Goal: Task Accomplishment & Management: Complete application form

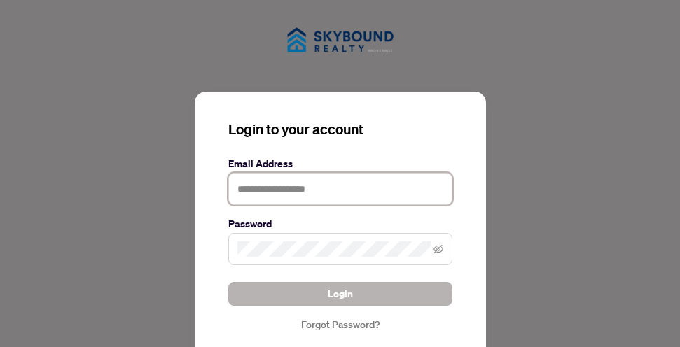
type input "**********"
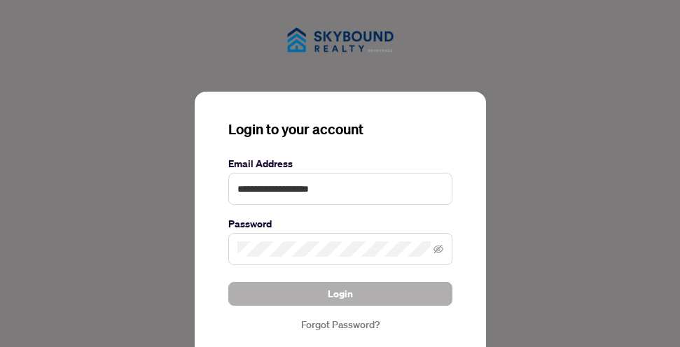
click at [294, 295] on button "Login" at bounding box center [340, 294] width 224 height 24
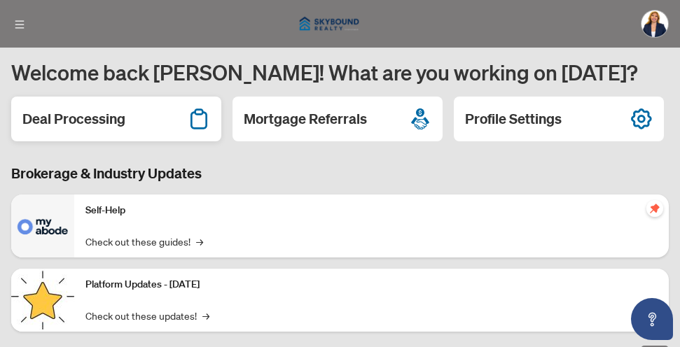
click at [76, 121] on h2 "Deal Processing" at bounding box center [73, 119] width 103 height 20
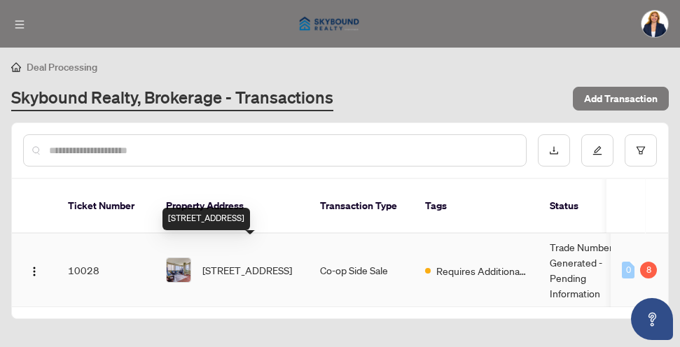
click at [226, 263] on span "[STREET_ADDRESS]" at bounding box center [247, 270] width 90 height 15
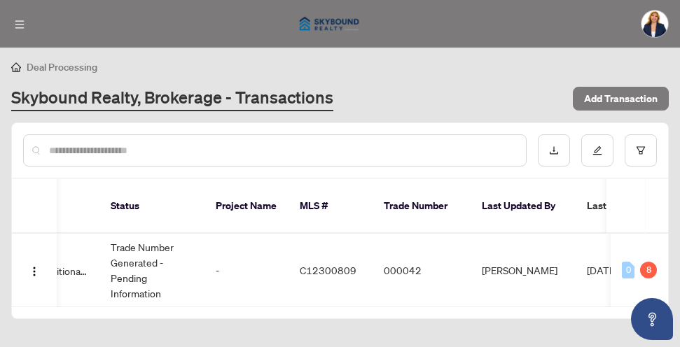
scroll to position [0, 456]
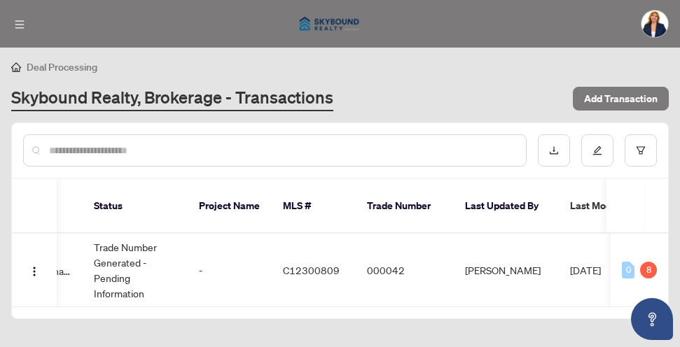
click at [556, 296] on div "Ticket Number Property Address Transaction Type Tags Status Project Name MLS # …" at bounding box center [340, 248] width 656 height 139
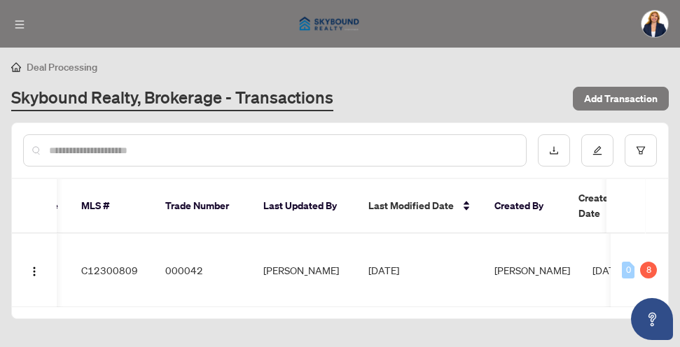
scroll to position [0, 676]
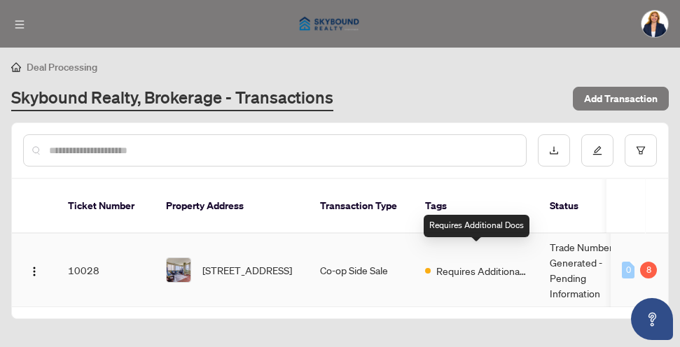
click at [442, 263] on span "Requires Additional Docs" at bounding box center [481, 270] width 91 height 15
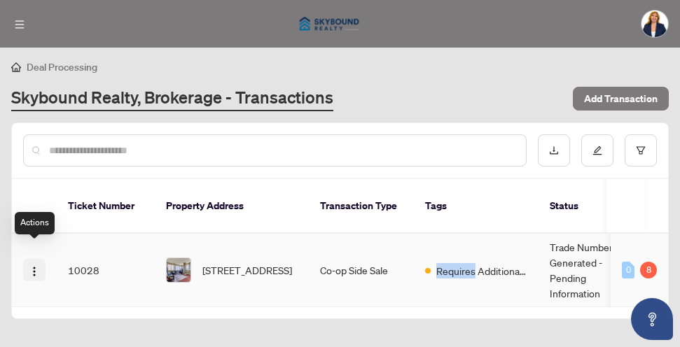
click at [35, 266] on img "button" at bounding box center [34, 271] width 11 height 11
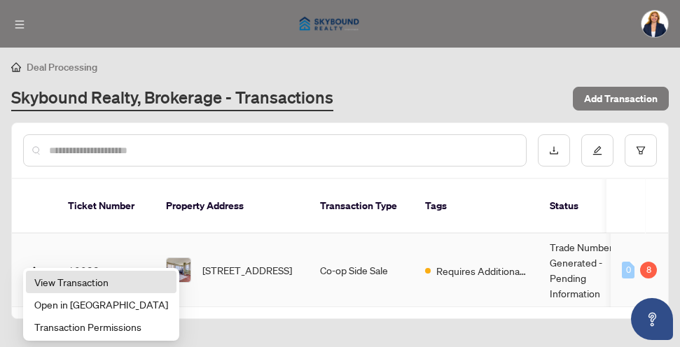
click at [46, 284] on span "View Transaction" at bounding box center [101, 282] width 134 height 15
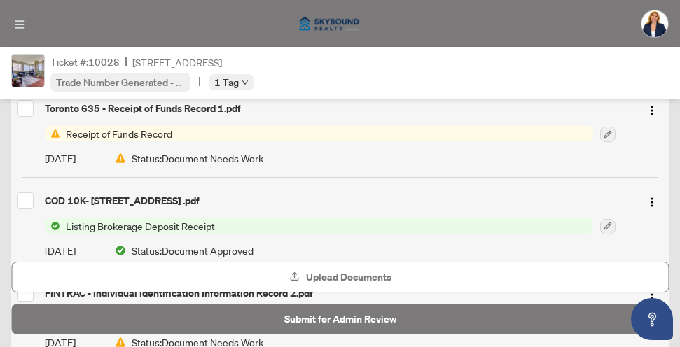
click at [153, 133] on span "Receipt of Funds Record" at bounding box center [119, 133] width 118 height 15
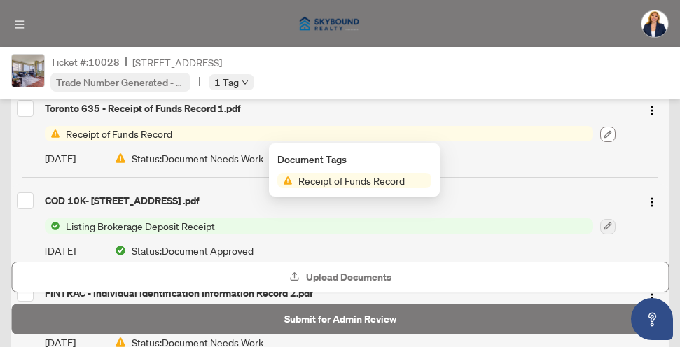
click at [606, 132] on icon "button" at bounding box center [608, 134] width 8 height 8
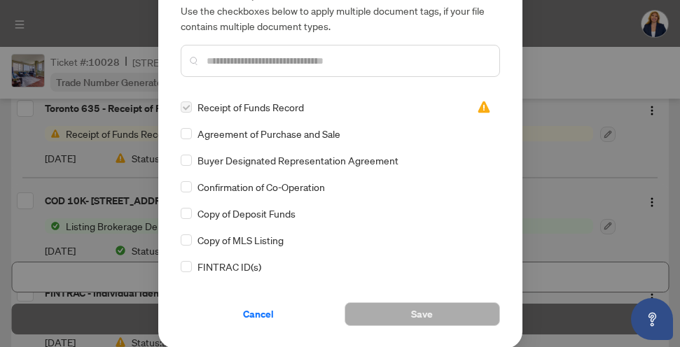
click at [597, 74] on div "Manage document tags Please browse the list or search to apply tags to: Toronto…" at bounding box center [340, 173] width 680 height 347
click at [427, 59] on input "text" at bounding box center [348, 60] width 282 height 15
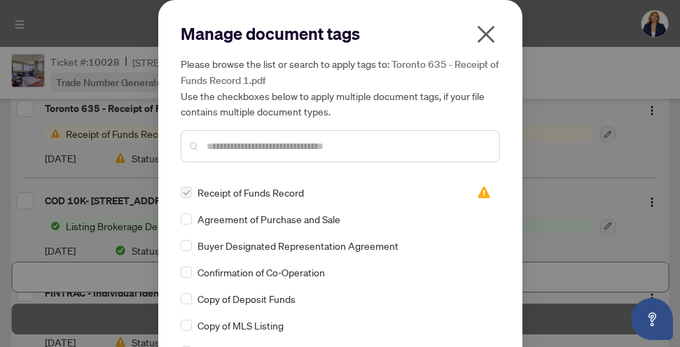
click at [486, 41] on icon "close" at bounding box center [486, 34] width 22 height 22
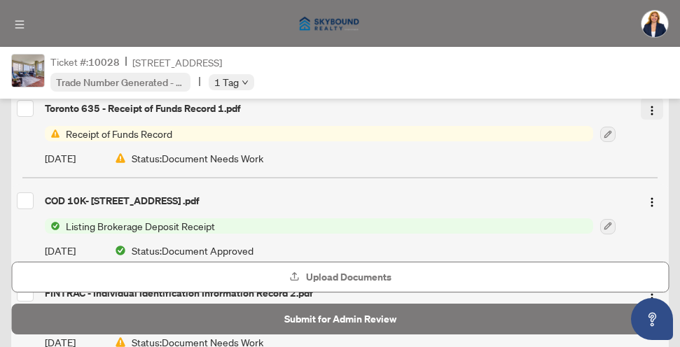
click at [651, 113] on img "button" at bounding box center [651, 110] width 11 height 11
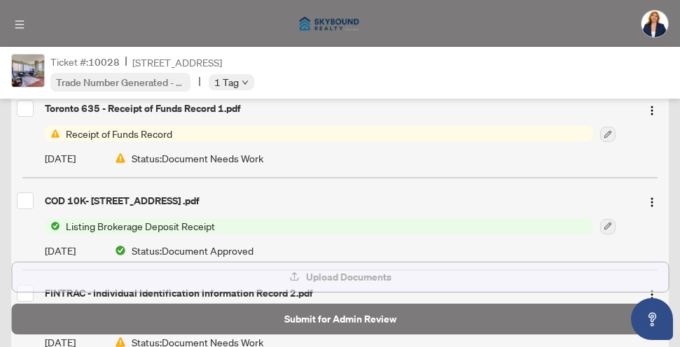
click at [309, 282] on span "Upload Documents" at bounding box center [348, 277] width 85 height 22
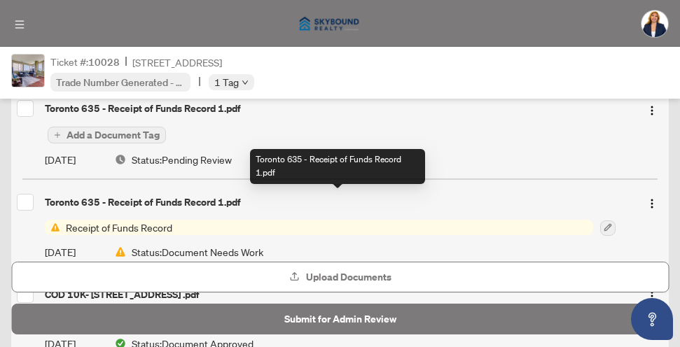
click at [82, 204] on div "Toronto 635 - Receipt of Funds Record 1.pdf" at bounding box center [337, 202] width 585 height 15
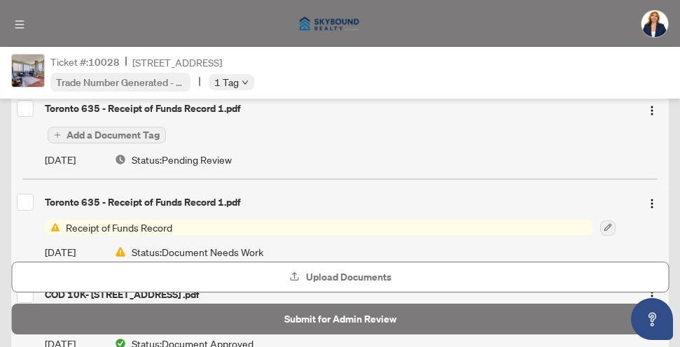
click at [121, 226] on span "Receipt of Funds Record" at bounding box center [119, 227] width 118 height 15
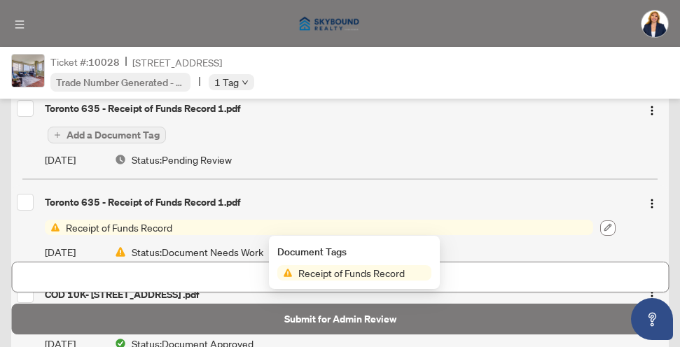
click at [607, 226] on icon "button" at bounding box center [608, 228] width 8 height 8
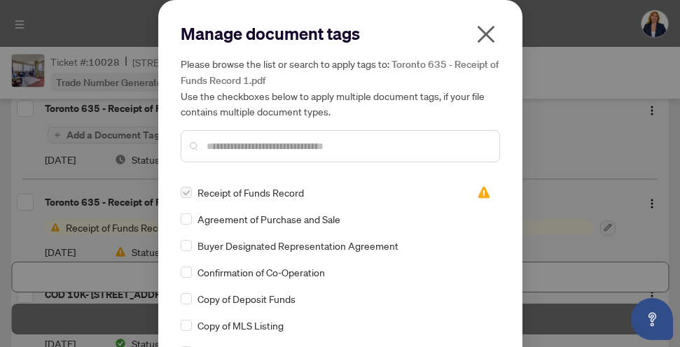
click at [249, 196] on span "Receipt of Funds Record" at bounding box center [250, 192] width 106 height 15
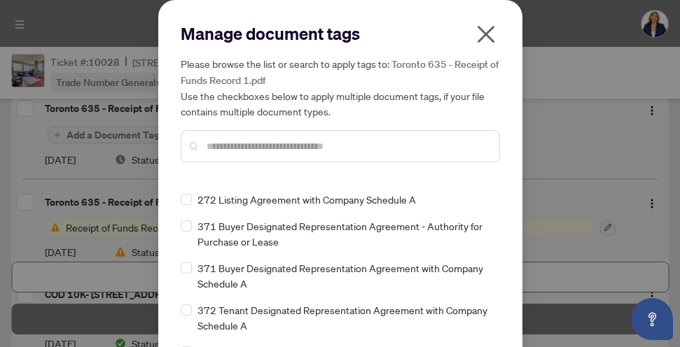
click at [486, 36] on icon "close" at bounding box center [486, 34] width 22 height 22
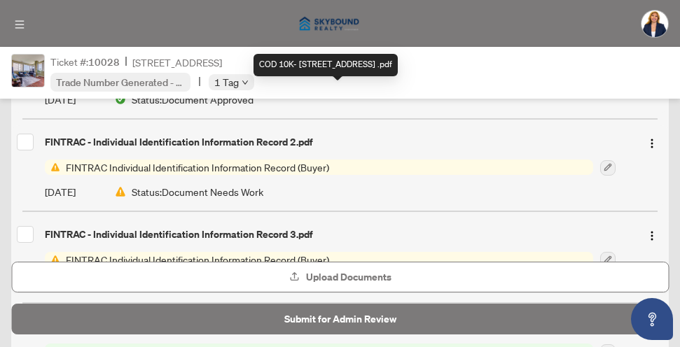
scroll to position [426, 0]
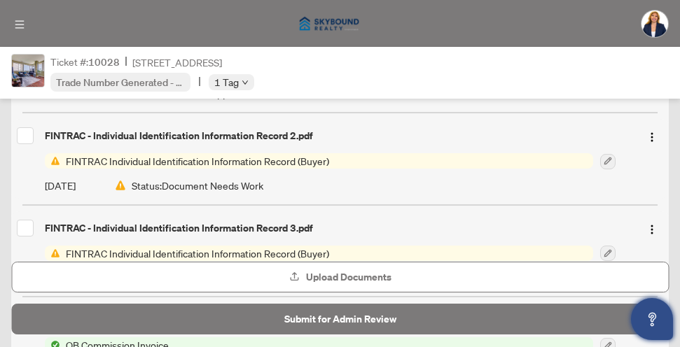
click at [649, 317] on icon "Open asap" at bounding box center [653, 317] width 8 height 10
click at [654, 321] on icon "Open asap" at bounding box center [653, 320] width 18 height 18
click at [227, 158] on span "FINTRAC Individual Identification Information Record (Buyer)" at bounding box center [197, 160] width 275 height 15
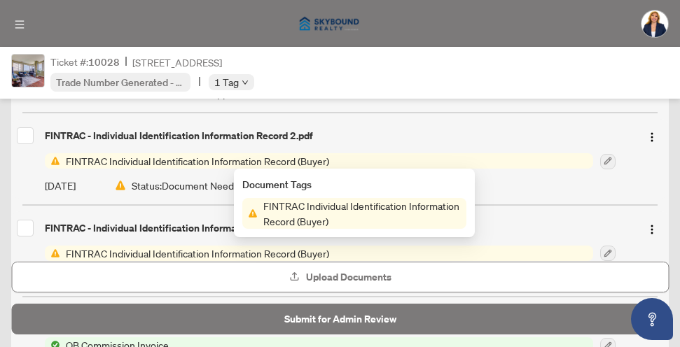
click at [275, 202] on span "FINTRAC Individual Identification Information Record (Buyer)" at bounding box center [362, 213] width 209 height 31
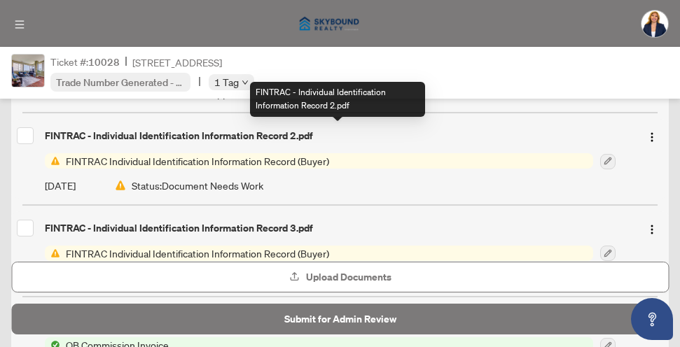
click at [134, 133] on div "FINTRAC - Individual Identification Information Record 2.pdf" at bounding box center [337, 135] width 585 height 15
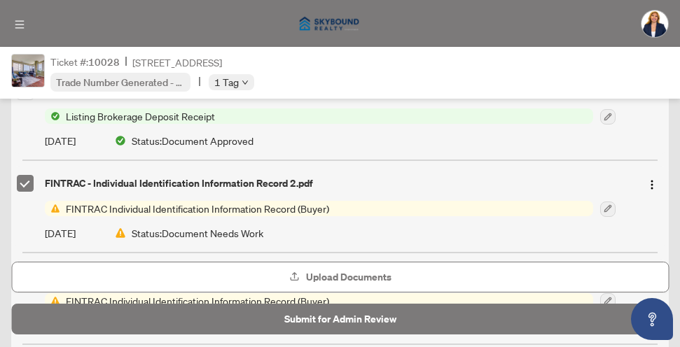
scroll to position [473, 0]
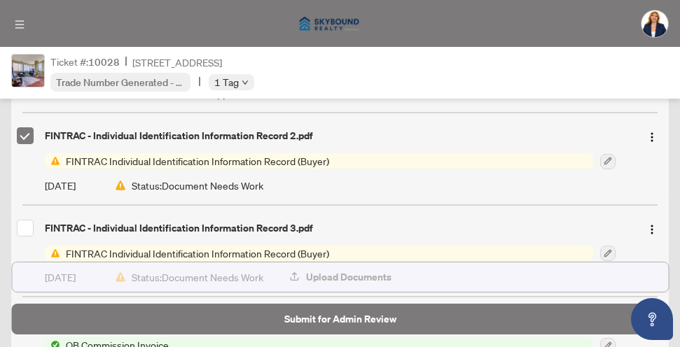
click at [321, 284] on span "Upload Documents" at bounding box center [348, 277] width 85 height 22
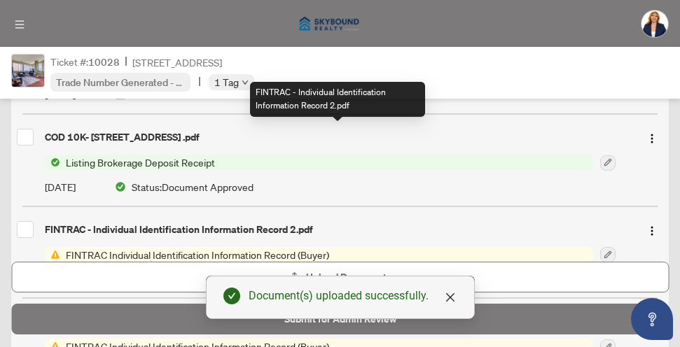
scroll to position [519, 0]
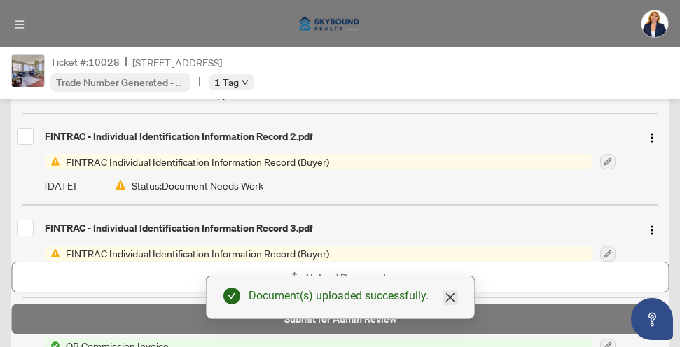
click at [449, 298] on icon "close" at bounding box center [449, 297] width 8 height 8
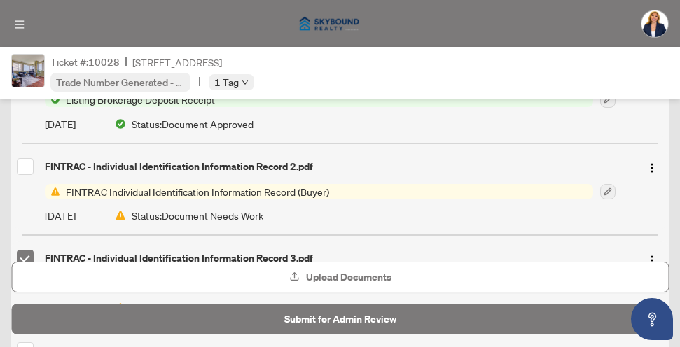
scroll to position [584, 0]
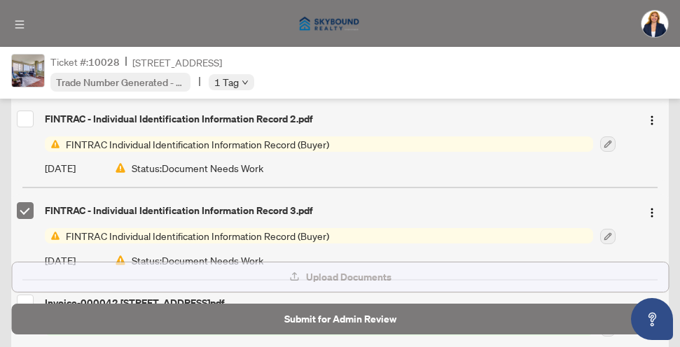
click at [363, 277] on span "Upload Documents" at bounding box center [348, 277] width 85 height 22
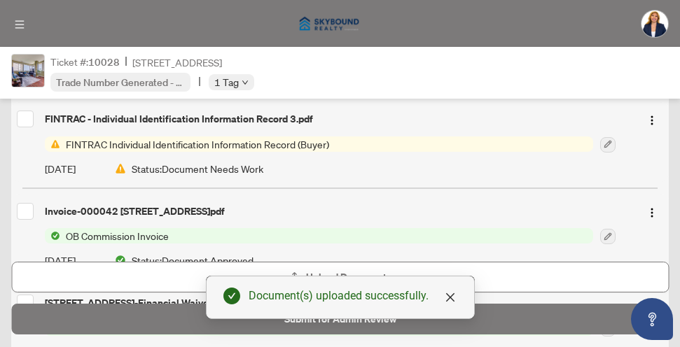
scroll to position [0, 0]
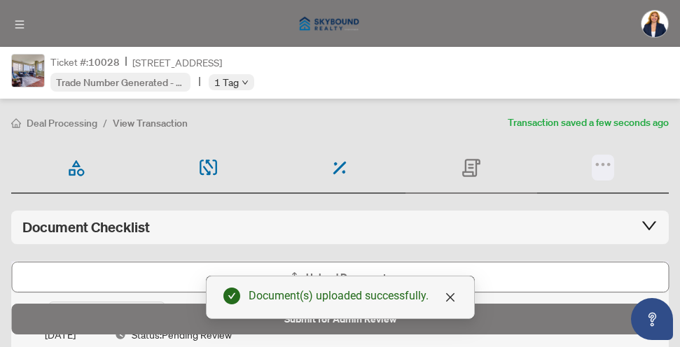
click at [604, 163] on icon "button" at bounding box center [603, 165] width 20 height 20
click at [469, 124] on ol "Deal Processing / View Transaction" at bounding box center [256, 123] width 491 height 16
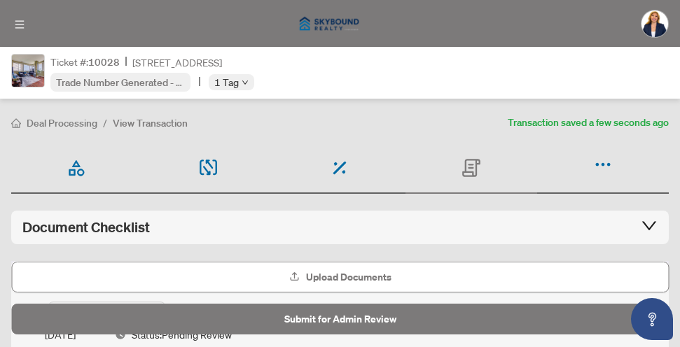
click at [473, 164] on icon at bounding box center [472, 164] width 6 height 1
click at [392, 125] on ol "Deal Processing / View Transaction" at bounding box center [256, 123] width 491 height 16
click at [133, 121] on span "View Transaction" at bounding box center [150, 123] width 75 height 13
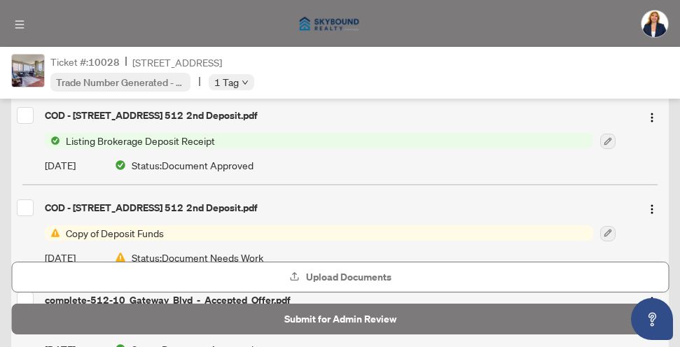
scroll to position [1483, 0]
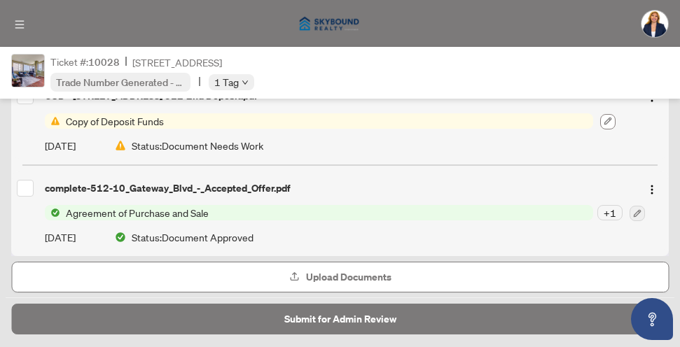
click at [608, 118] on icon "button" at bounding box center [608, 122] width 8 height 8
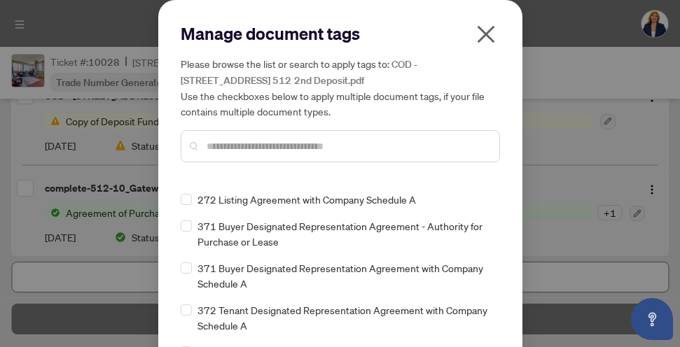
scroll to position [85, 0]
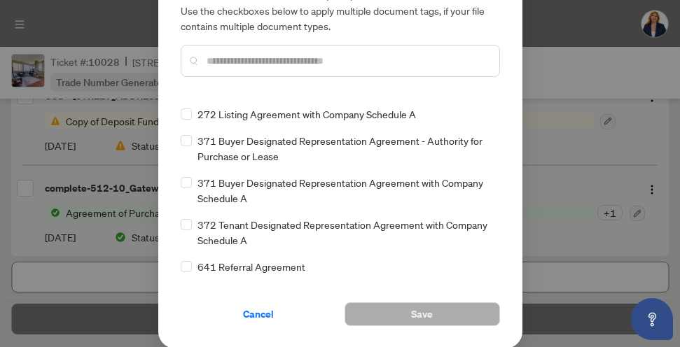
click at [570, 169] on div "Manage document tags Please browse the list or search to apply tags to: COD - […" at bounding box center [340, 173] width 680 height 347
click at [260, 318] on span "Cancel" at bounding box center [258, 314] width 31 height 22
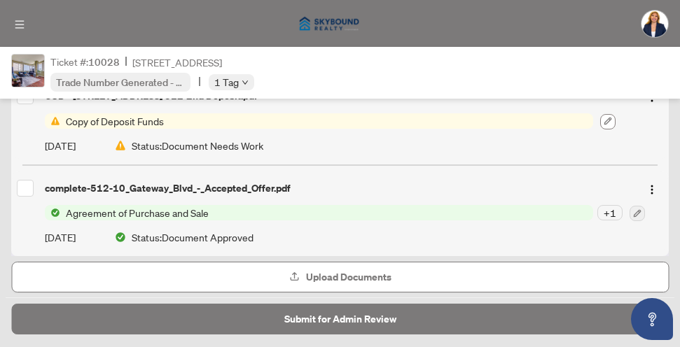
click at [607, 118] on icon "button" at bounding box center [608, 122] width 8 height 8
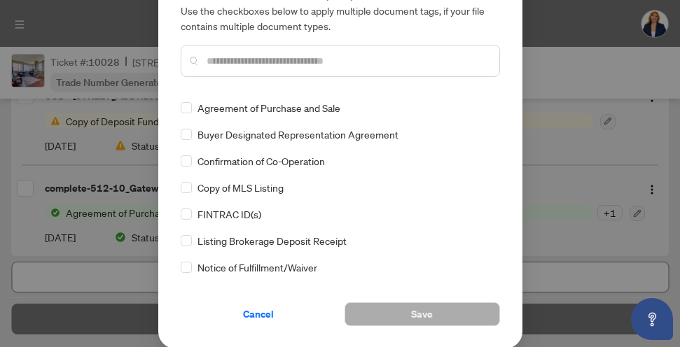
scroll to position [0, 0]
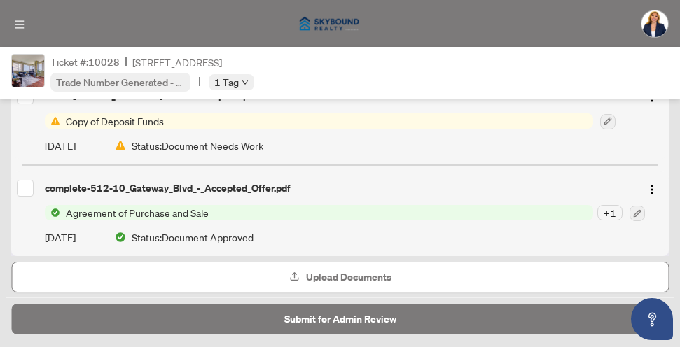
click at [88, 113] on span "Copy of Deposit Funds" at bounding box center [114, 120] width 109 height 15
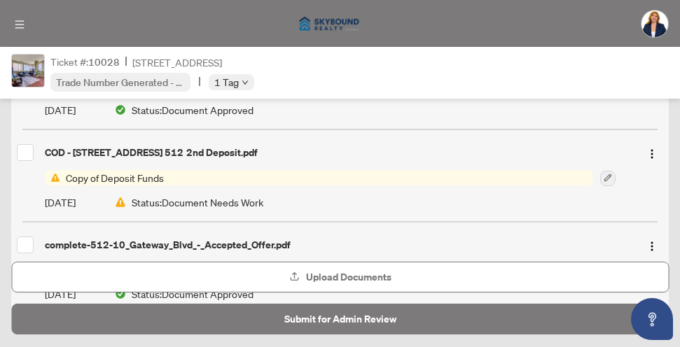
scroll to position [1474, 0]
click at [653, 148] on img "button" at bounding box center [651, 153] width 11 height 11
click at [474, 170] on span "Copy of Deposit Funds" at bounding box center [319, 177] width 548 height 15
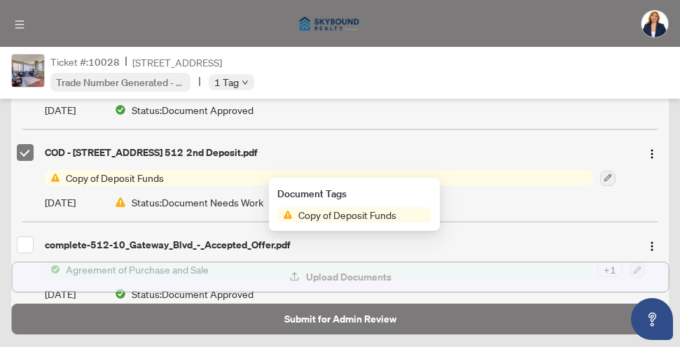
click at [355, 275] on span "Upload Documents" at bounding box center [348, 277] width 85 height 22
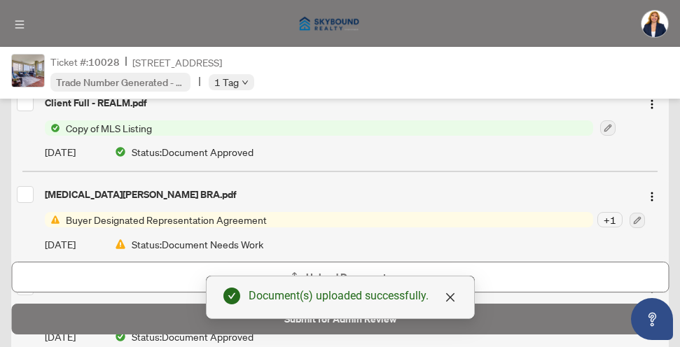
scroll to position [1299, 0]
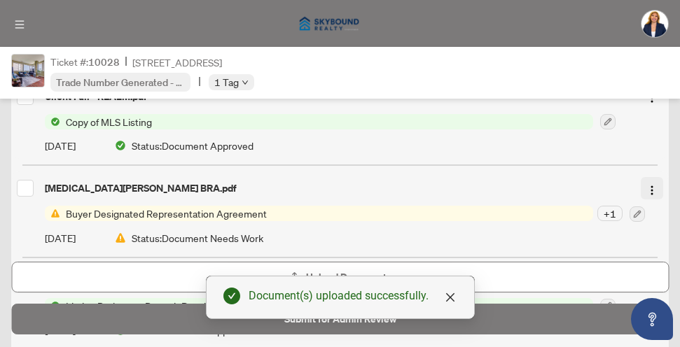
click at [651, 185] on img "button" at bounding box center [651, 190] width 11 height 11
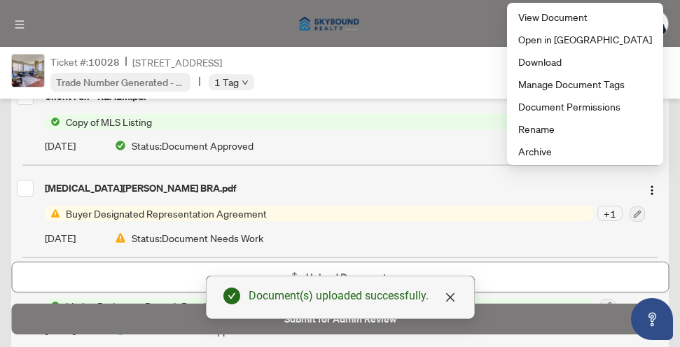
click at [436, 165] on div at bounding box center [339, 165] width 635 height 1
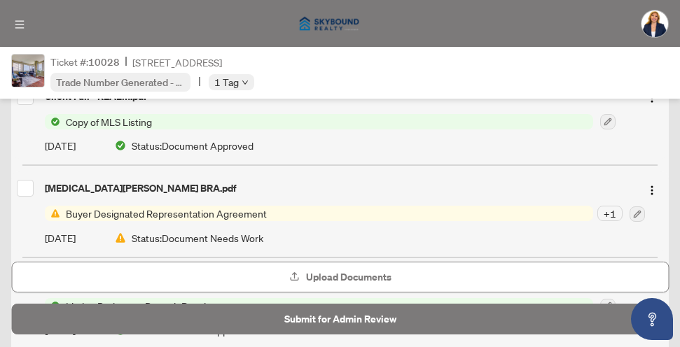
click at [154, 206] on span "Buyer Designated Representation Agreement" at bounding box center [166, 213] width 212 height 15
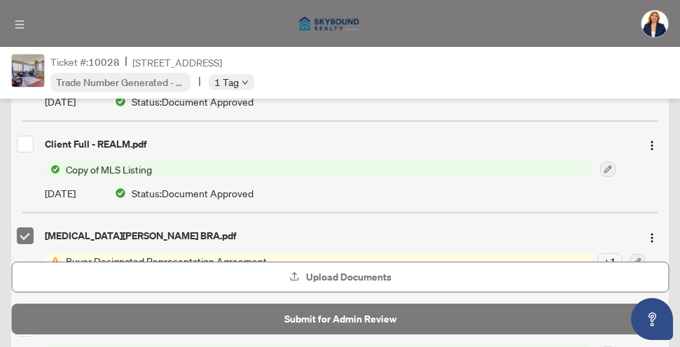
scroll to position [1347, 0]
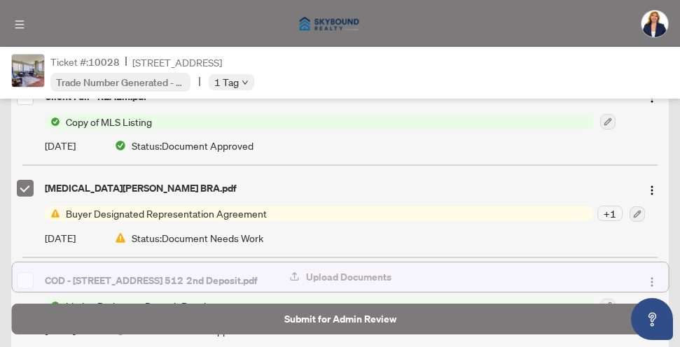
click at [258, 274] on button "Upload Documents" at bounding box center [340, 277] width 658 height 31
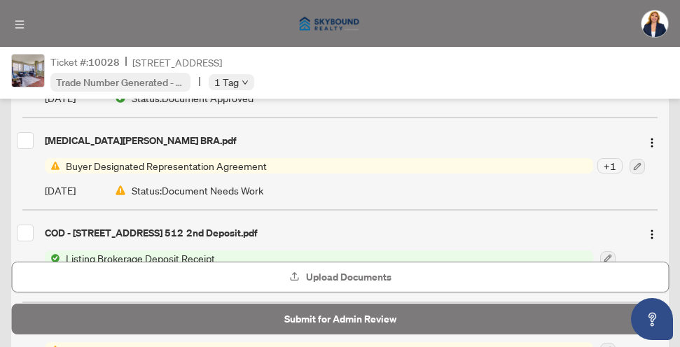
scroll to position [1299, 0]
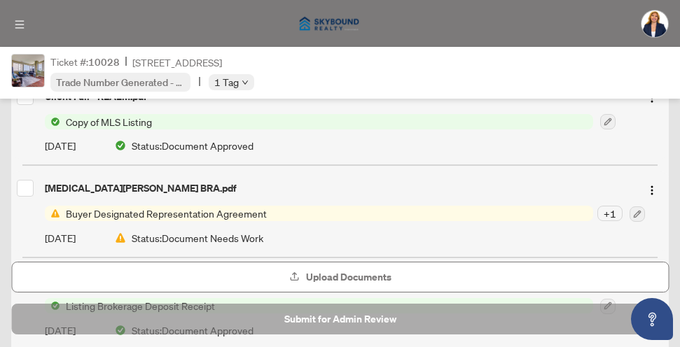
click at [351, 321] on span "Submit for Admin Review" at bounding box center [340, 319] width 112 height 22
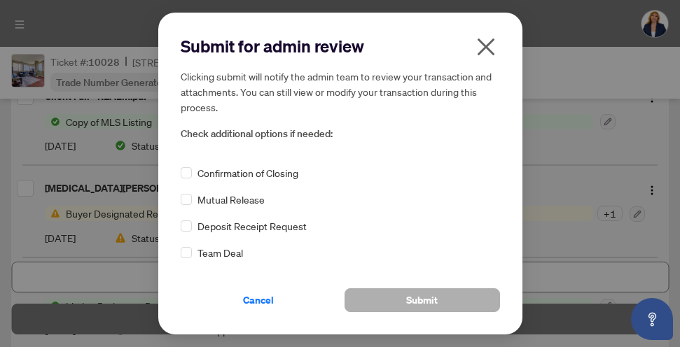
click at [406, 301] on span "Submit" at bounding box center [422, 300] width 32 height 22
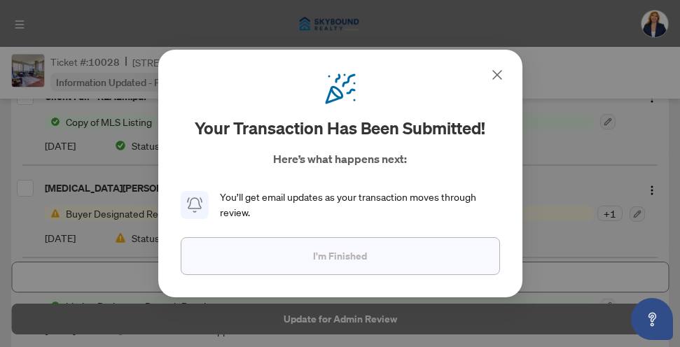
click at [351, 256] on span "I'm Finished" at bounding box center [340, 256] width 54 height 22
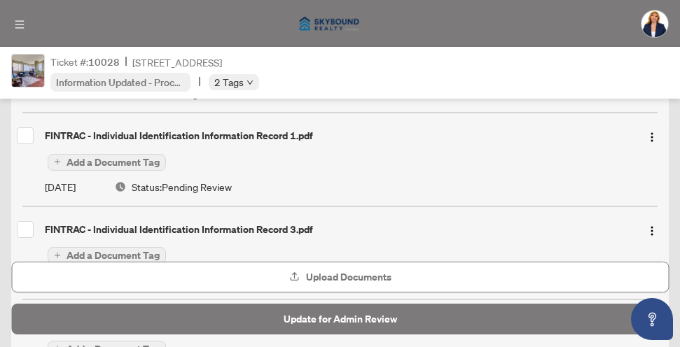
scroll to position [224, 0]
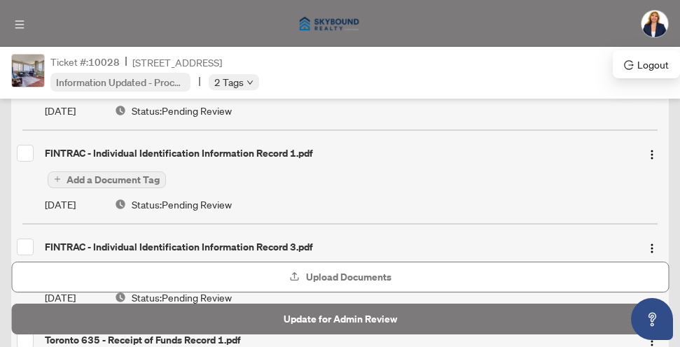
click at [660, 31] on img at bounding box center [655, 24] width 27 height 27
click at [59, 26] on div "[PERSON_NAME]" at bounding box center [340, 24] width 680 height 48
click at [23, 27] on icon "menu" at bounding box center [20, 25] width 10 height 10
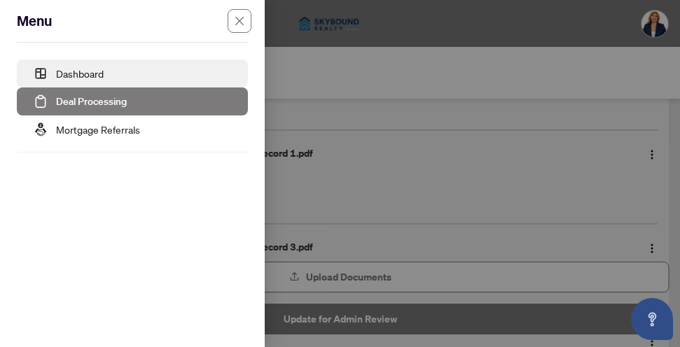
click at [71, 74] on link "Dashboard" at bounding box center [80, 73] width 48 height 13
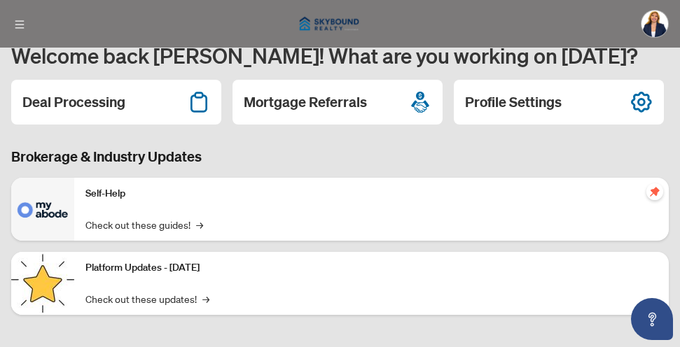
scroll to position [17, 0]
click at [111, 193] on p "Self-Help" at bounding box center [371, 193] width 572 height 15
click at [42, 208] on img at bounding box center [42, 209] width 63 height 63
click at [134, 225] on link "Check out these guides! →" at bounding box center [144, 224] width 118 height 15
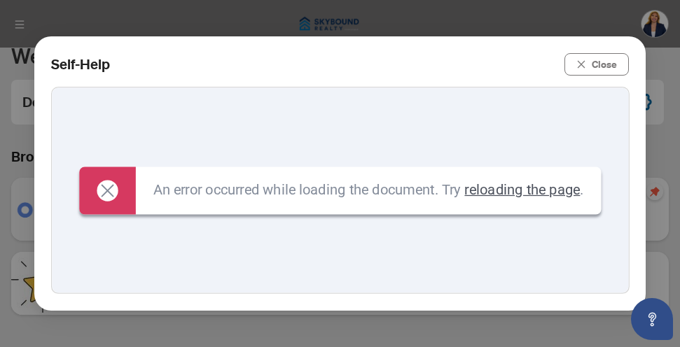
click at [99, 195] on icon at bounding box center [107, 190] width 21 height 21
click at [101, 191] on icon at bounding box center [107, 190] width 13 height 13
click at [600, 65] on span "Close" at bounding box center [604, 64] width 25 height 22
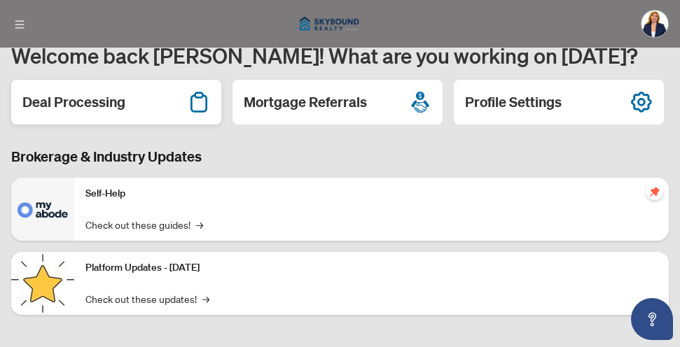
click at [97, 102] on h2 "Deal Processing" at bounding box center [73, 102] width 103 height 20
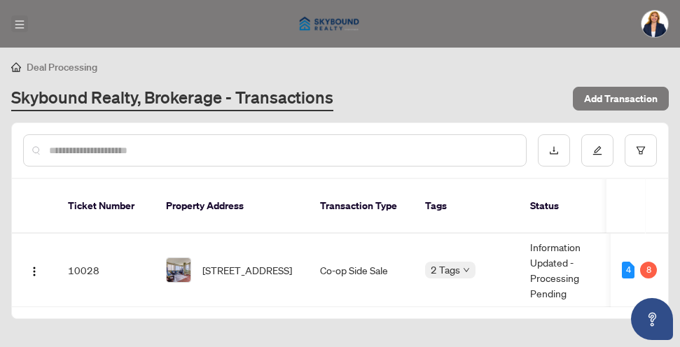
click at [22, 26] on icon "menu" at bounding box center [20, 25] width 10 height 10
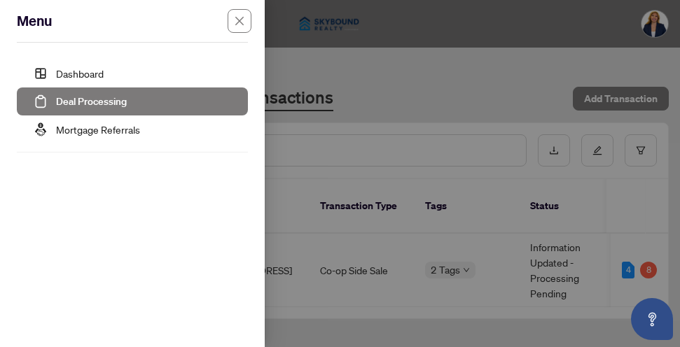
click at [423, 82] on div at bounding box center [340, 173] width 680 height 347
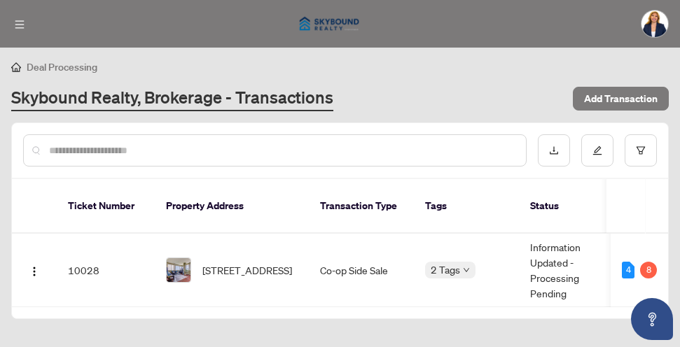
click at [32, 66] on span "Deal Processing" at bounding box center [62, 67] width 71 height 13
click at [54, 99] on link "Skybound Realty, Brokerage - Transactions" at bounding box center [172, 98] width 322 height 25
click at [641, 151] on icon "filter" at bounding box center [641, 150] width 8 height 8
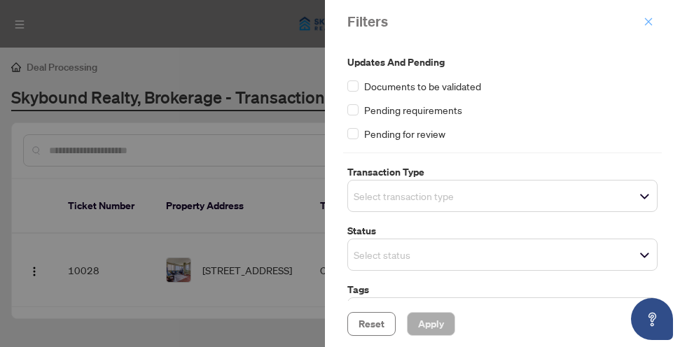
click at [648, 25] on icon "close" at bounding box center [649, 22] width 10 height 10
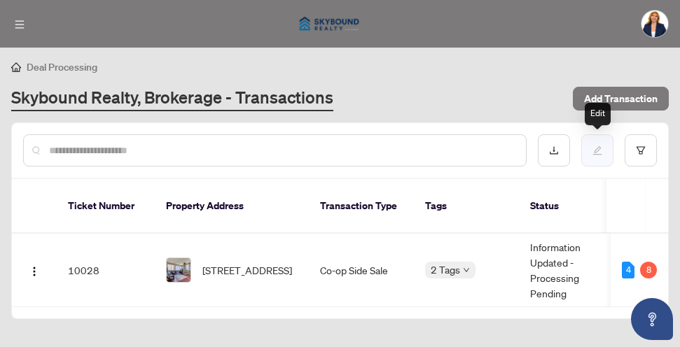
click at [596, 152] on icon "edit" at bounding box center [597, 151] width 10 height 10
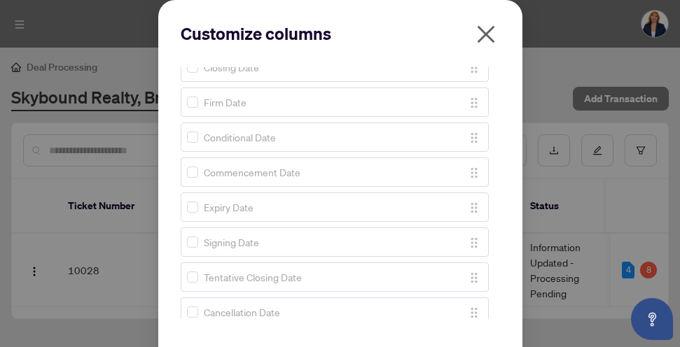
scroll to position [1084, 0]
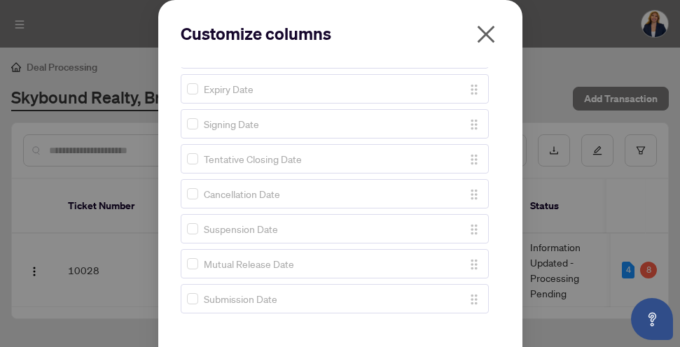
click at [486, 36] on icon "close" at bounding box center [486, 35] width 18 height 18
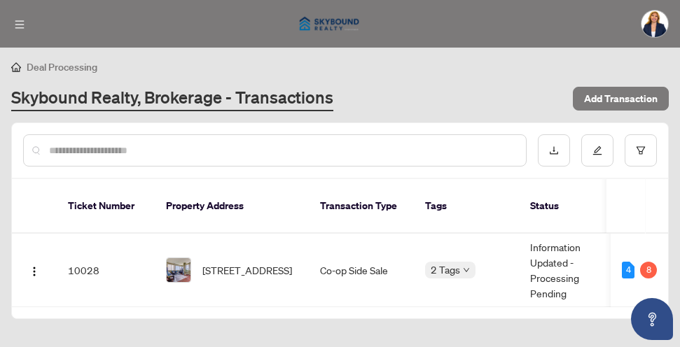
click at [469, 91] on div "Skybound Realty, Brokerage - Transactions" at bounding box center [287, 98] width 553 height 25
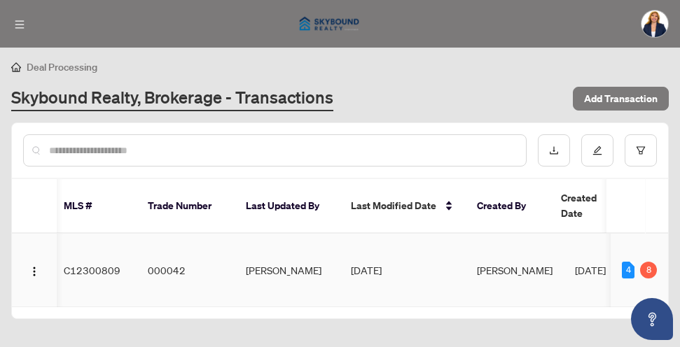
scroll to position [0, 693]
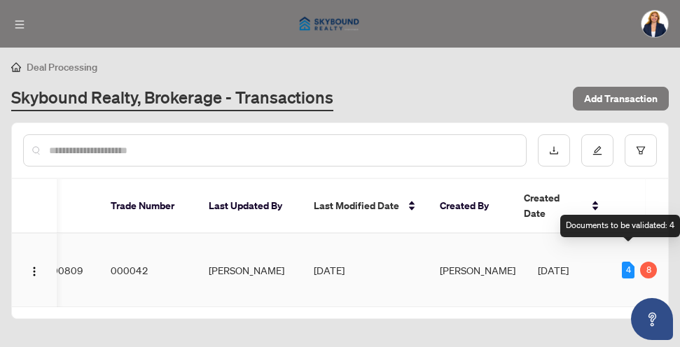
click at [629, 262] on div "4" at bounding box center [628, 270] width 13 height 17
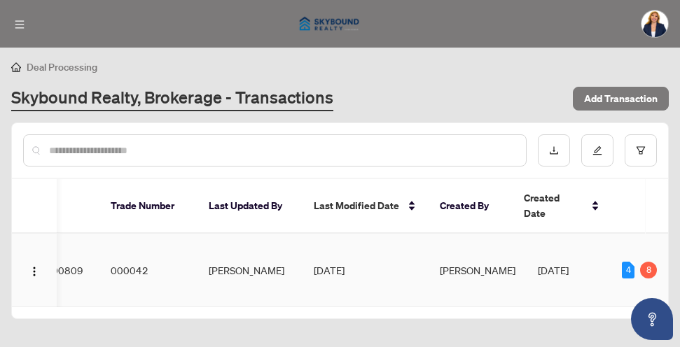
click at [619, 247] on td "4 8" at bounding box center [639, 271] width 57 height 74
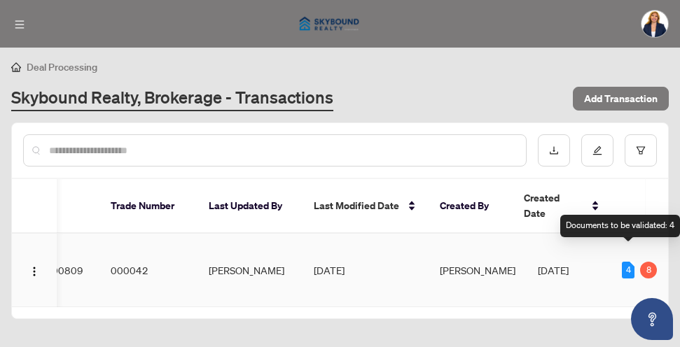
click at [628, 262] on div "4" at bounding box center [628, 270] width 13 height 17
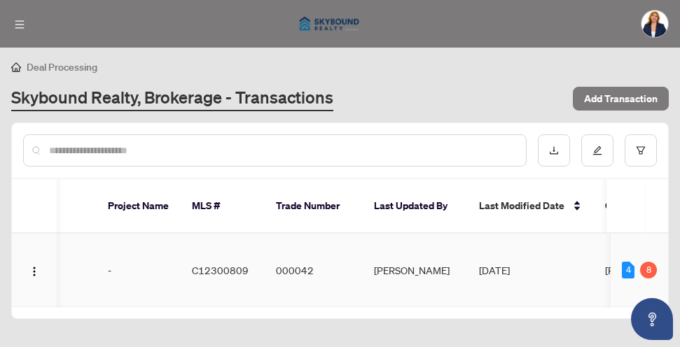
scroll to position [0, 509]
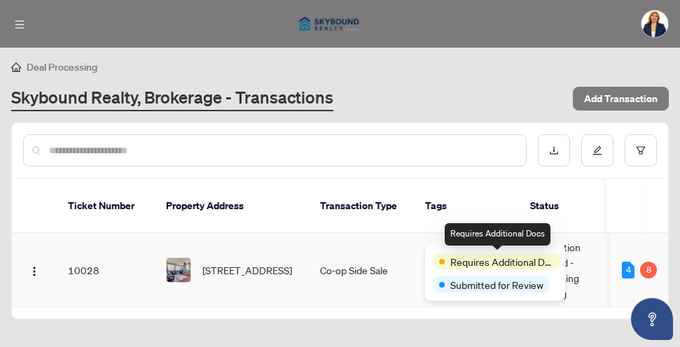
click at [463, 261] on span "Requires Additional Docs" at bounding box center [502, 261] width 105 height 15
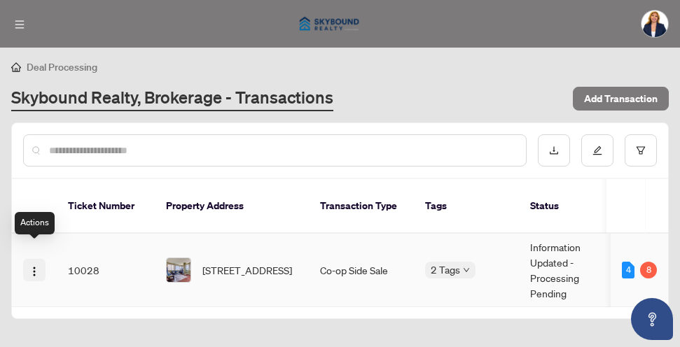
click at [33, 266] on img "button" at bounding box center [34, 271] width 11 height 11
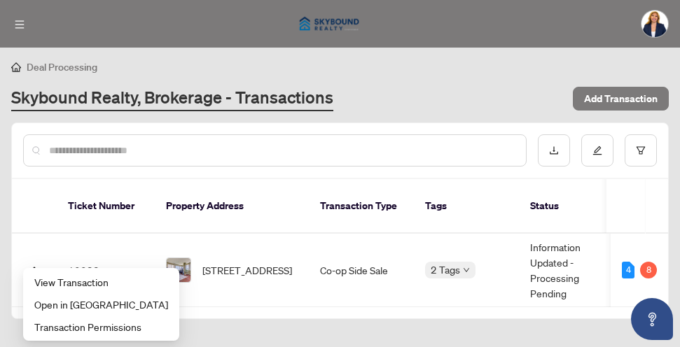
click at [391, 78] on div "Deal Processing Skybound Realty, Brokerage - Transactions Add Transaction" at bounding box center [340, 85] width 658 height 53
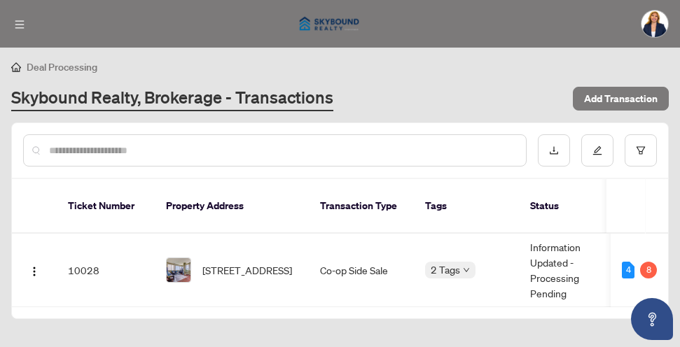
click at [373, 90] on div "Skybound Realty, Brokerage - Transactions" at bounding box center [287, 98] width 553 height 25
click at [656, 29] on img at bounding box center [655, 24] width 27 height 27
click at [497, 20] on div "[PERSON_NAME]" at bounding box center [340, 24] width 680 height 48
click at [22, 29] on span "button" at bounding box center [20, 24] width 10 height 13
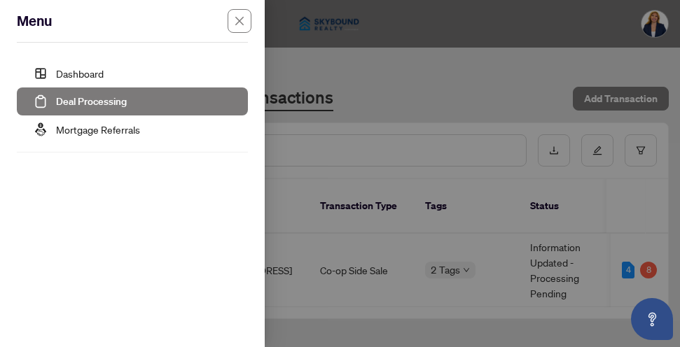
click at [67, 103] on link "Deal Processing" at bounding box center [91, 101] width 71 height 13
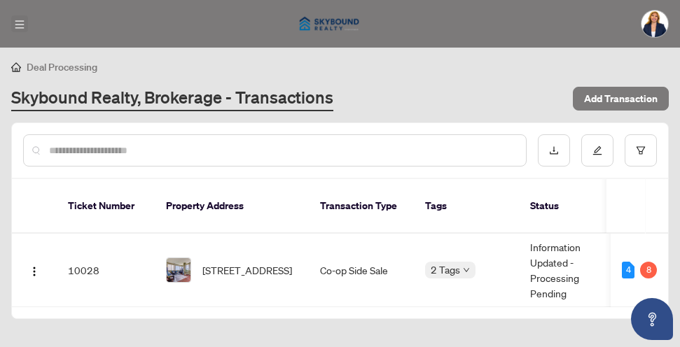
click at [17, 22] on icon "menu" at bounding box center [20, 25] width 10 height 10
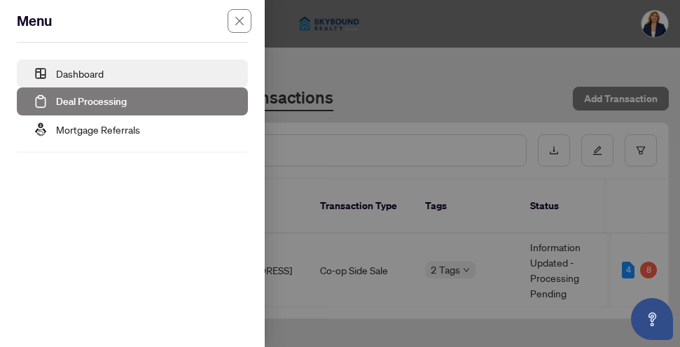
click at [61, 74] on link "Dashboard" at bounding box center [80, 73] width 48 height 13
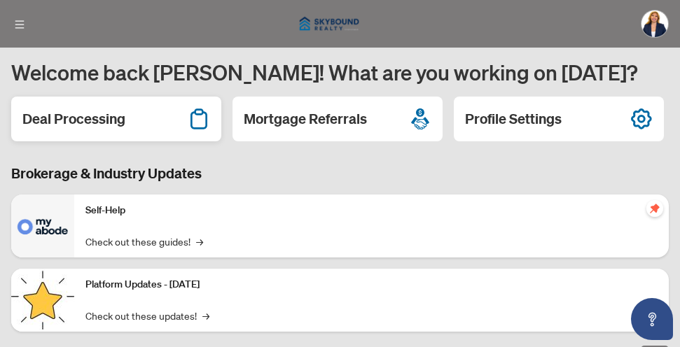
click at [68, 117] on h2 "Deal Processing" at bounding box center [73, 119] width 103 height 20
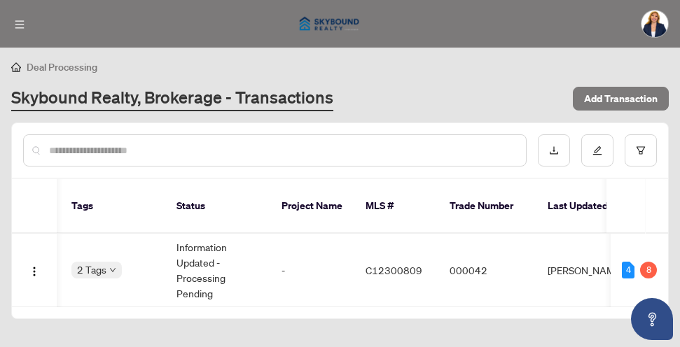
scroll to position [0, 359]
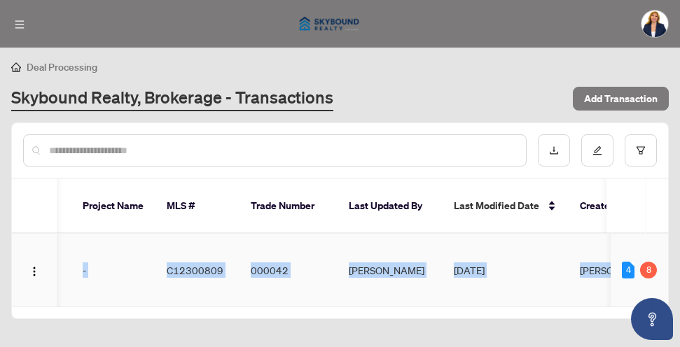
drag, startPoint x: 574, startPoint y: 288, endPoint x: 173, endPoint y: 289, distance: 400.6
click at [173, 289] on tr "10028 [STREET_ADDRESS] Co-op Side Sale 2 Tags Information Updated - Processing …" at bounding box center [140, 271] width 1363 height 74
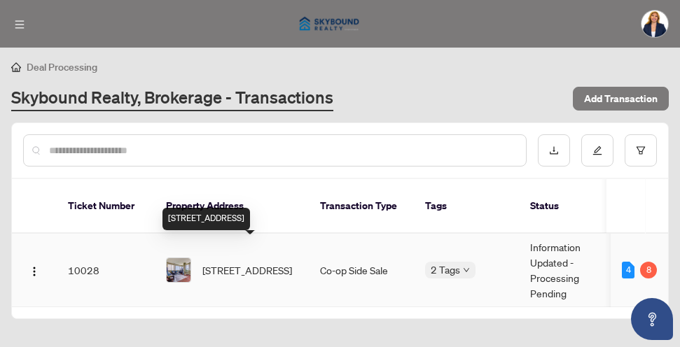
click at [224, 263] on span "[STREET_ADDRESS]" at bounding box center [247, 270] width 90 height 15
click at [216, 263] on span "[STREET_ADDRESS]" at bounding box center [247, 270] width 90 height 15
click at [240, 263] on span "[STREET_ADDRESS]" at bounding box center [247, 270] width 90 height 15
click at [239, 263] on span "[STREET_ADDRESS]" at bounding box center [247, 270] width 90 height 15
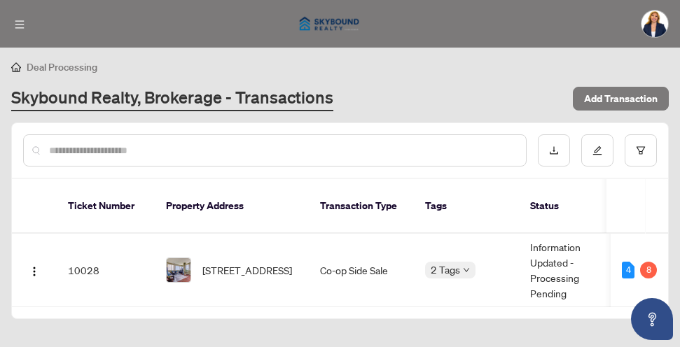
click at [206, 196] on th "Property Address" at bounding box center [232, 206] width 154 height 55
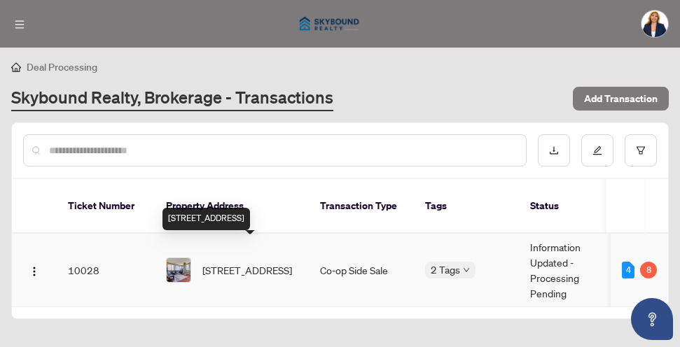
click at [222, 263] on span "[STREET_ADDRESS]" at bounding box center [247, 270] width 90 height 15
click at [79, 255] on td "10028" at bounding box center [106, 271] width 98 height 74
click at [78, 252] on td "10028" at bounding box center [106, 271] width 98 height 74
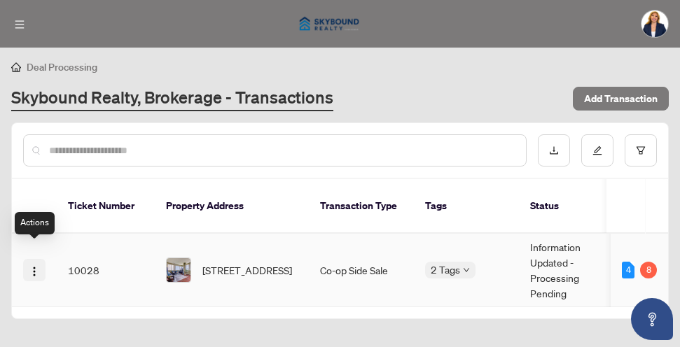
click at [34, 266] on img "button" at bounding box center [34, 271] width 11 height 11
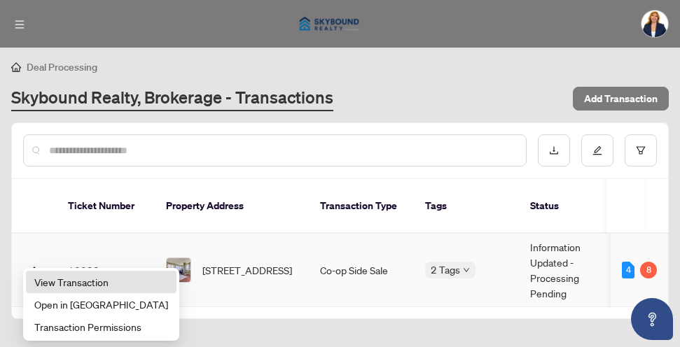
click at [53, 282] on span "View Transaction" at bounding box center [101, 282] width 134 height 15
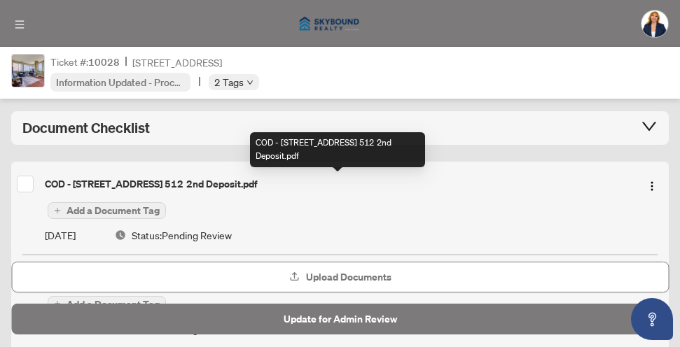
click at [111, 187] on div "COD - [STREET_ADDRESS] 512 2nd Deposit.pdf" at bounding box center [337, 183] width 585 height 15
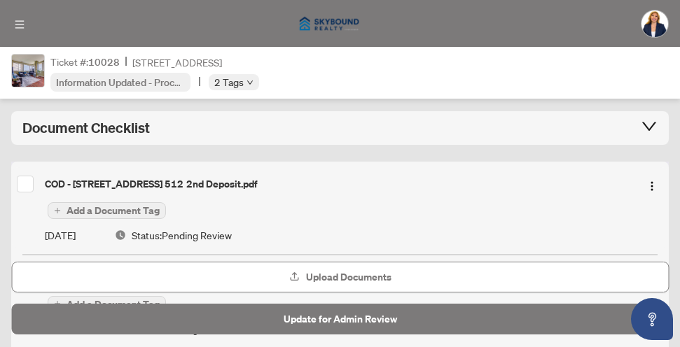
click at [107, 211] on span "Add a Document Tag" at bounding box center [113, 211] width 93 height 10
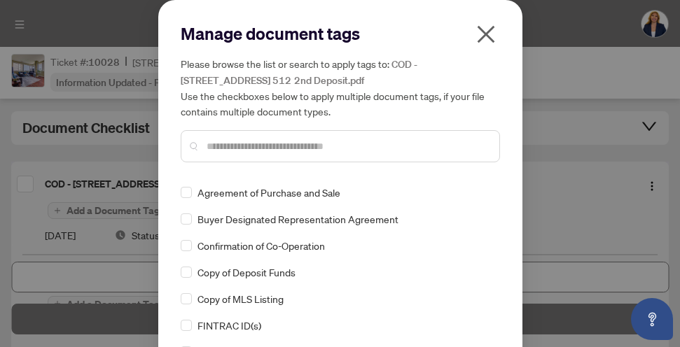
click at [487, 36] on icon "close" at bounding box center [486, 35] width 18 height 18
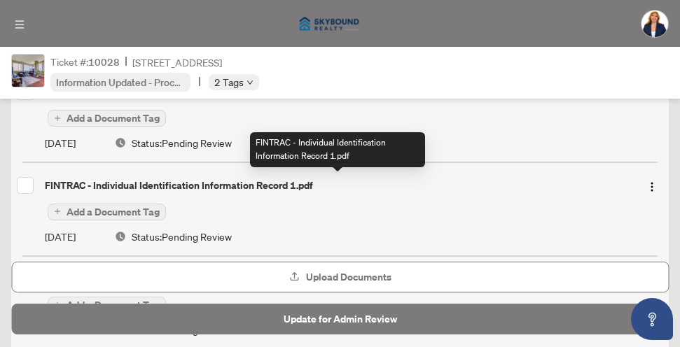
click at [217, 183] on div "FINTRAC - Individual Identification Information Record 1.pdf" at bounding box center [337, 185] width 585 height 15
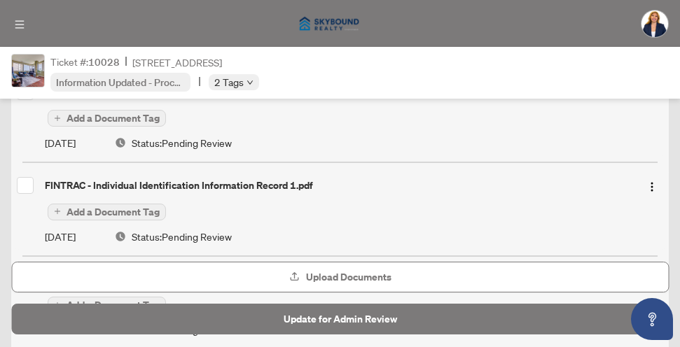
click at [298, 207] on div "Add a Document Tag" at bounding box center [354, 211] width 618 height 18
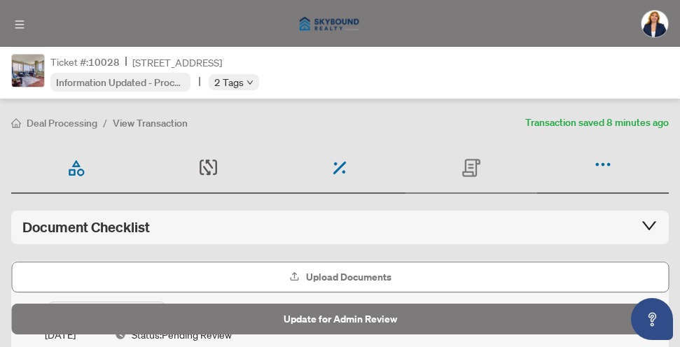
click at [209, 170] on icon at bounding box center [207, 170] width 8 height 9
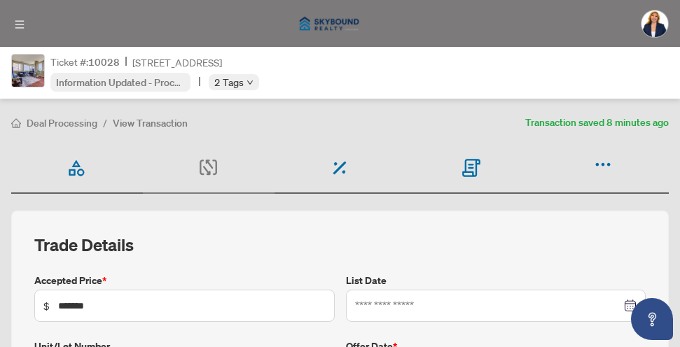
type input "**********"
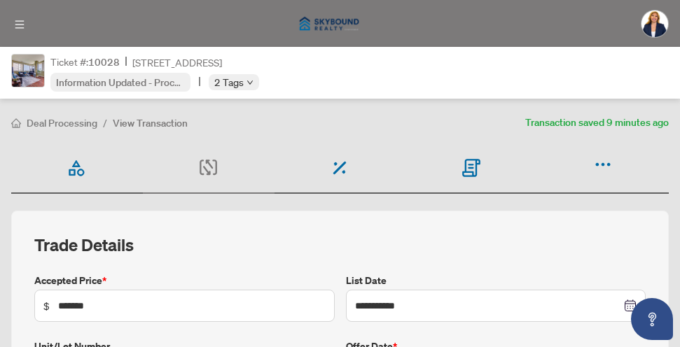
click at [208, 164] on icon at bounding box center [209, 168] width 18 height 16
click at [469, 167] on icon at bounding box center [472, 167] width 6 height 1
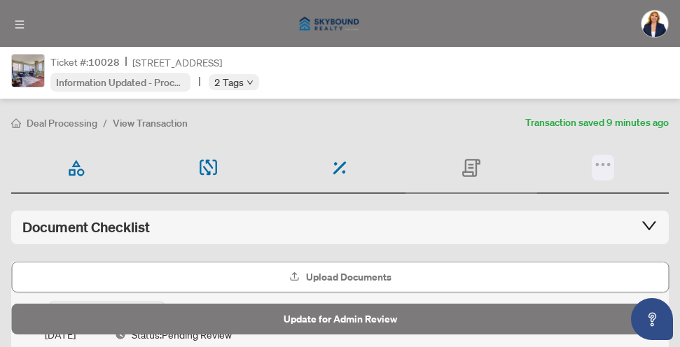
click at [600, 165] on icon "button" at bounding box center [603, 165] width 20 height 20
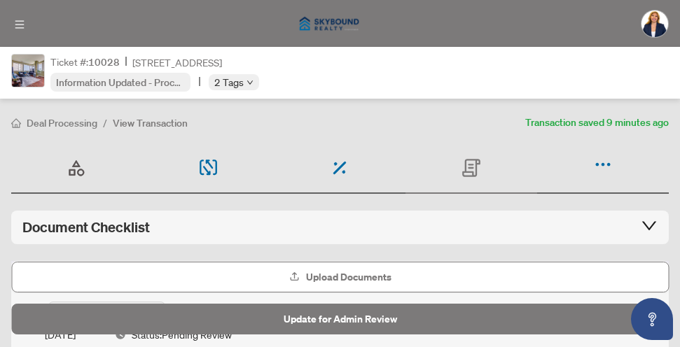
click at [75, 167] on icon at bounding box center [77, 168] width 20 height 20
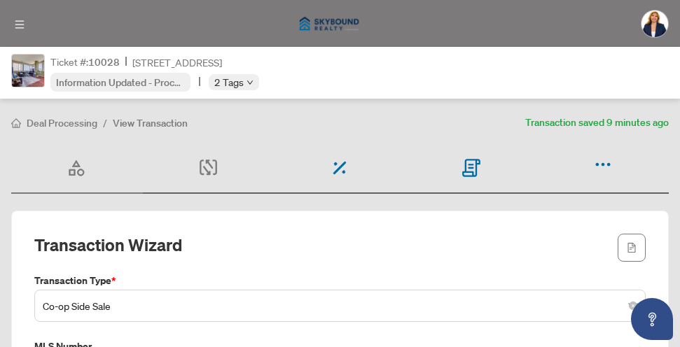
type input "**********"
click at [608, 243] on icon "file-text" at bounding box center [604, 248] width 10 height 10
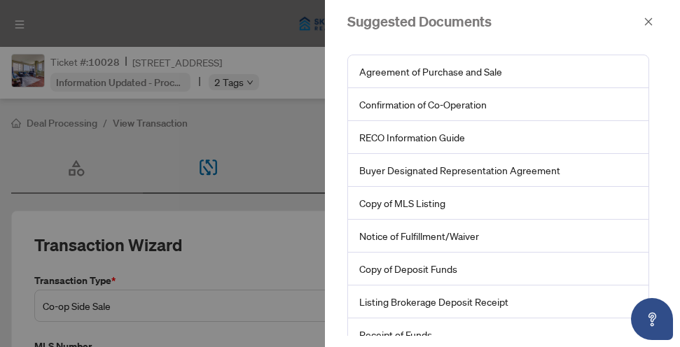
scroll to position [49, 0]
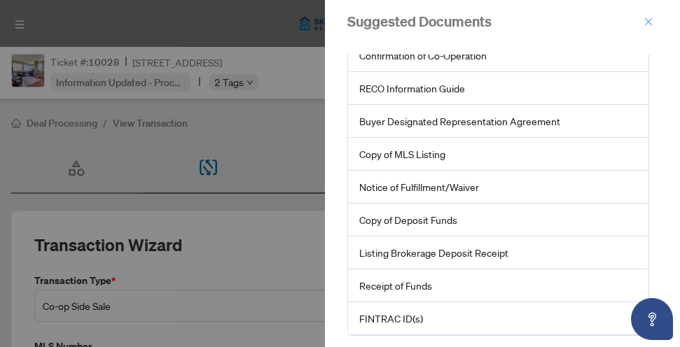
click at [646, 22] on icon "close" at bounding box center [649, 22] width 10 height 10
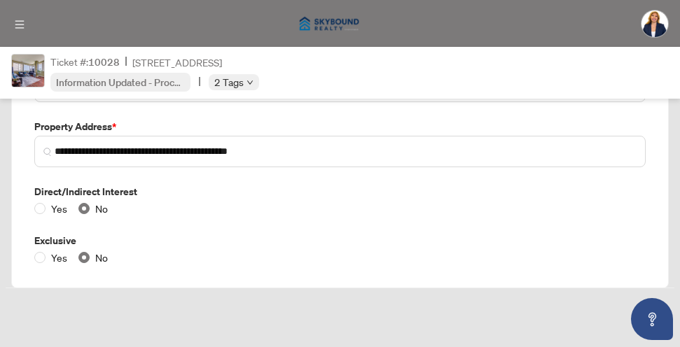
scroll to position [0, 0]
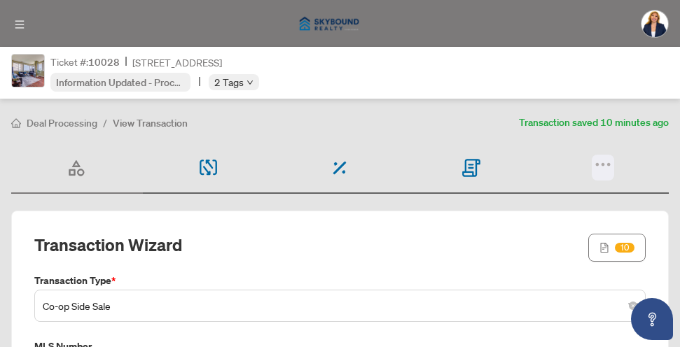
click at [598, 162] on icon "button" at bounding box center [603, 165] width 20 height 20
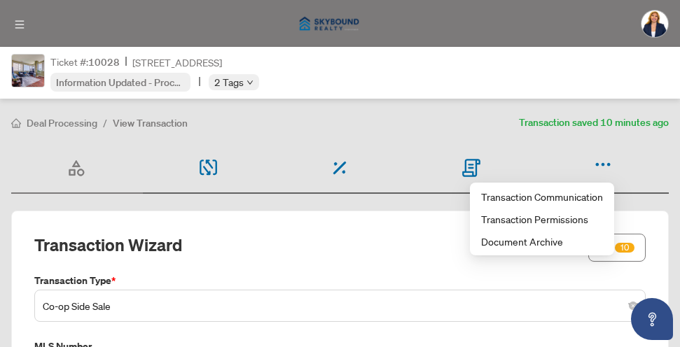
click at [445, 65] on div "Ticket #: 10028 [STREET_ADDRESS] Information Updated - Processing Pending 2 Tags" at bounding box center [340, 73] width 680 height 52
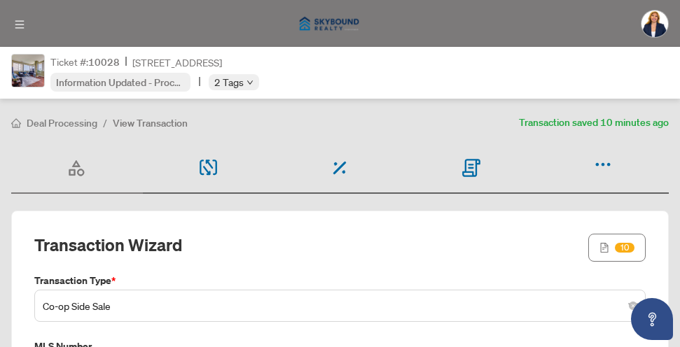
click at [48, 118] on span "Deal Processing" at bounding box center [62, 123] width 71 height 13
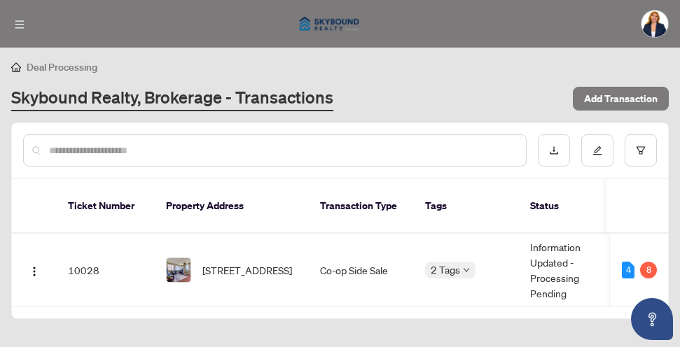
click at [49, 63] on span "Deal Processing" at bounding box center [62, 67] width 71 height 13
click at [21, 27] on icon "menu" at bounding box center [20, 25] width 10 height 10
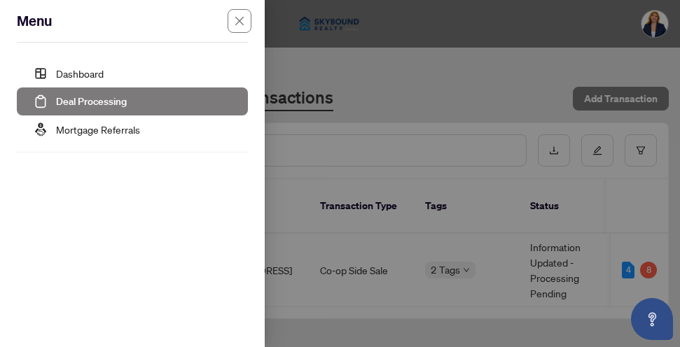
click at [116, 103] on link "Deal Processing" at bounding box center [91, 101] width 71 height 13
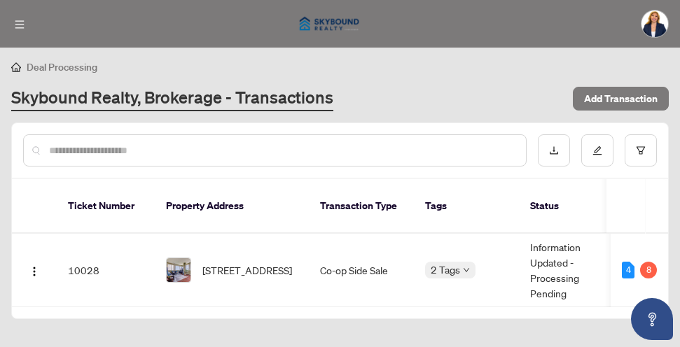
click at [193, 197] on th "Property Address" at bounding box center [232, 206] width 154 height 55
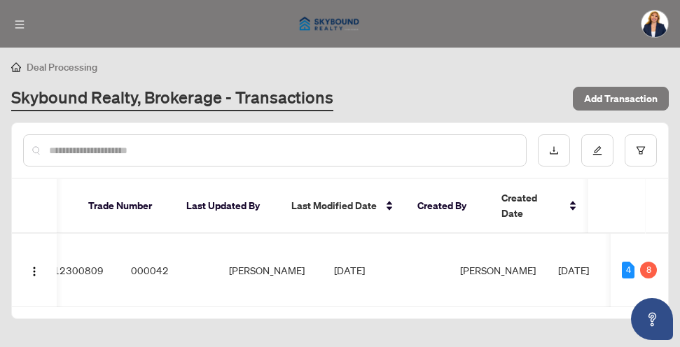
scroll to position [0, 693]
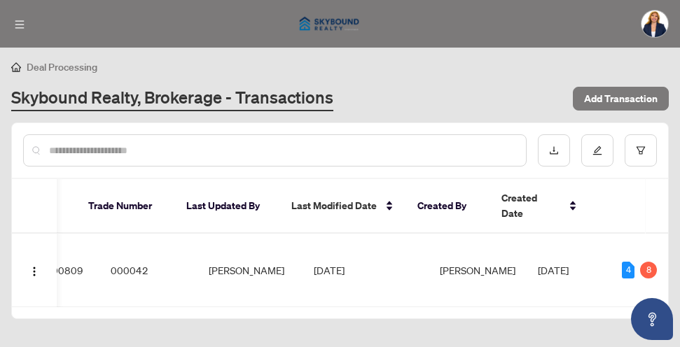
click at [415, 104] on div "Skybound Realty, Brokerage - Transactions" at bounding box center [287, 98] width 553 height 25
